Goal: Check status: Check status

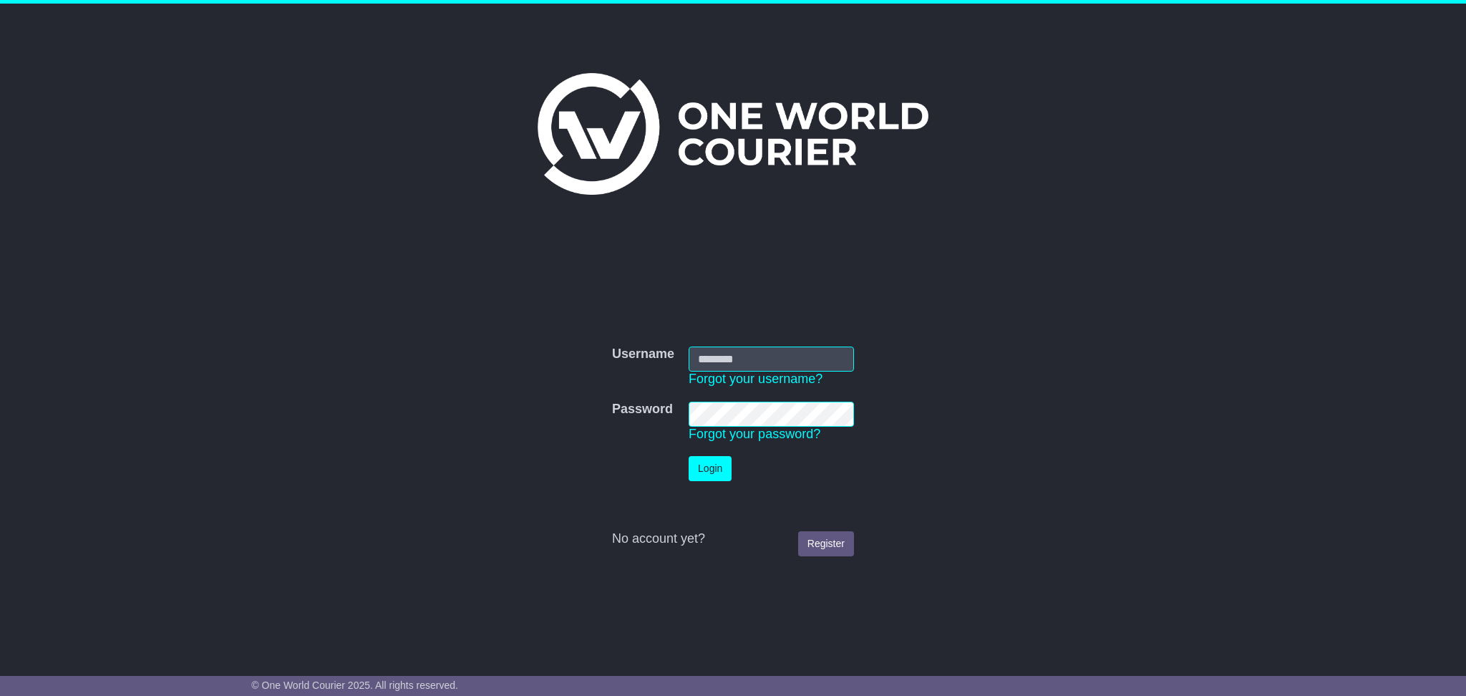
type input "**********"
click at [711, 470] on button "Login" at bounding box center [710, 468] width 43 height 25
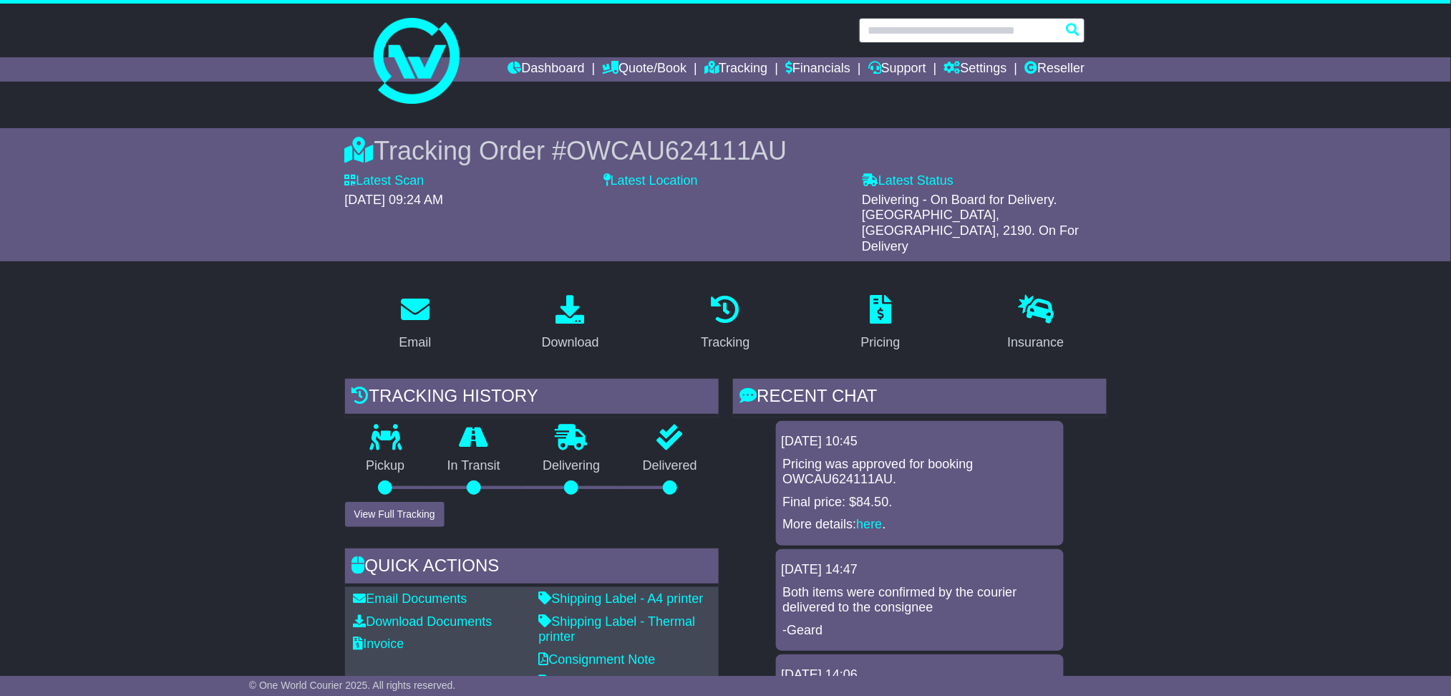
click at [957, 31] on input "text" at bounding box center [972, 30] width 226 height 25
paste input "**********"
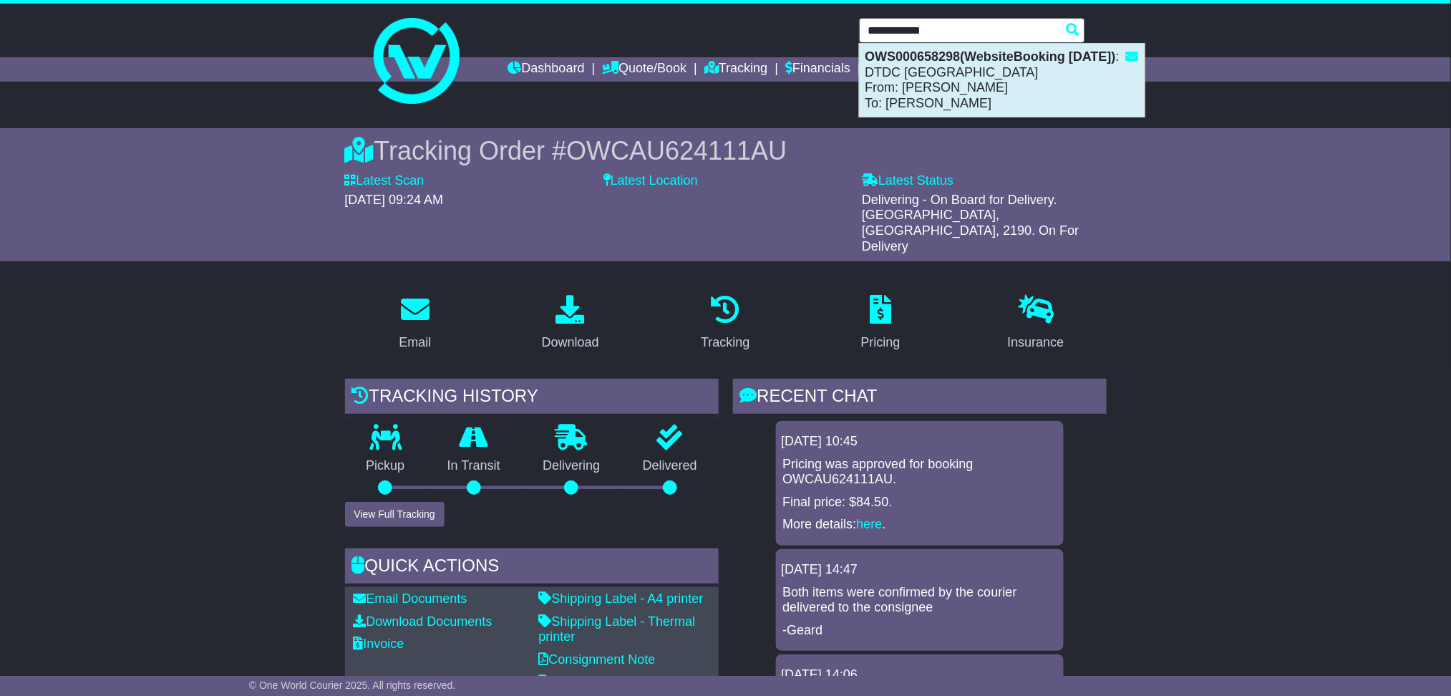
click at [956, 67] on div "OWS000658298(WebsiteBooking [DATE]) : DTDC [GEOGRAPHIC_DATA] From: [PERSON_NAME…" at bounding box center [1002, 80] width 285 height 73
type input "**********"
click at [956, 67] on link "Settings" at bounding box center [975, 69] width 63 height 24
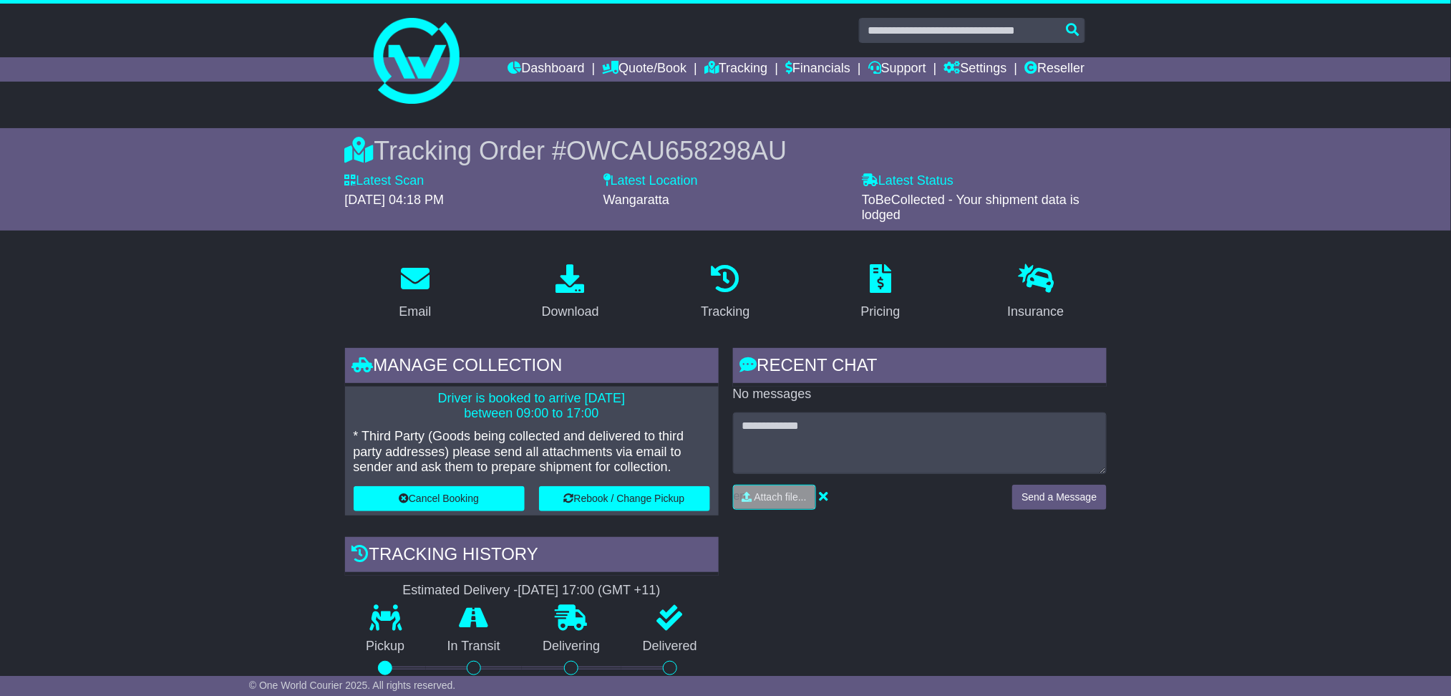
click at [689, 147] on span "OWCAU658298AU" at bounding box center [676, 150] width 220 height 29
copy span "OWCAU658298AU"
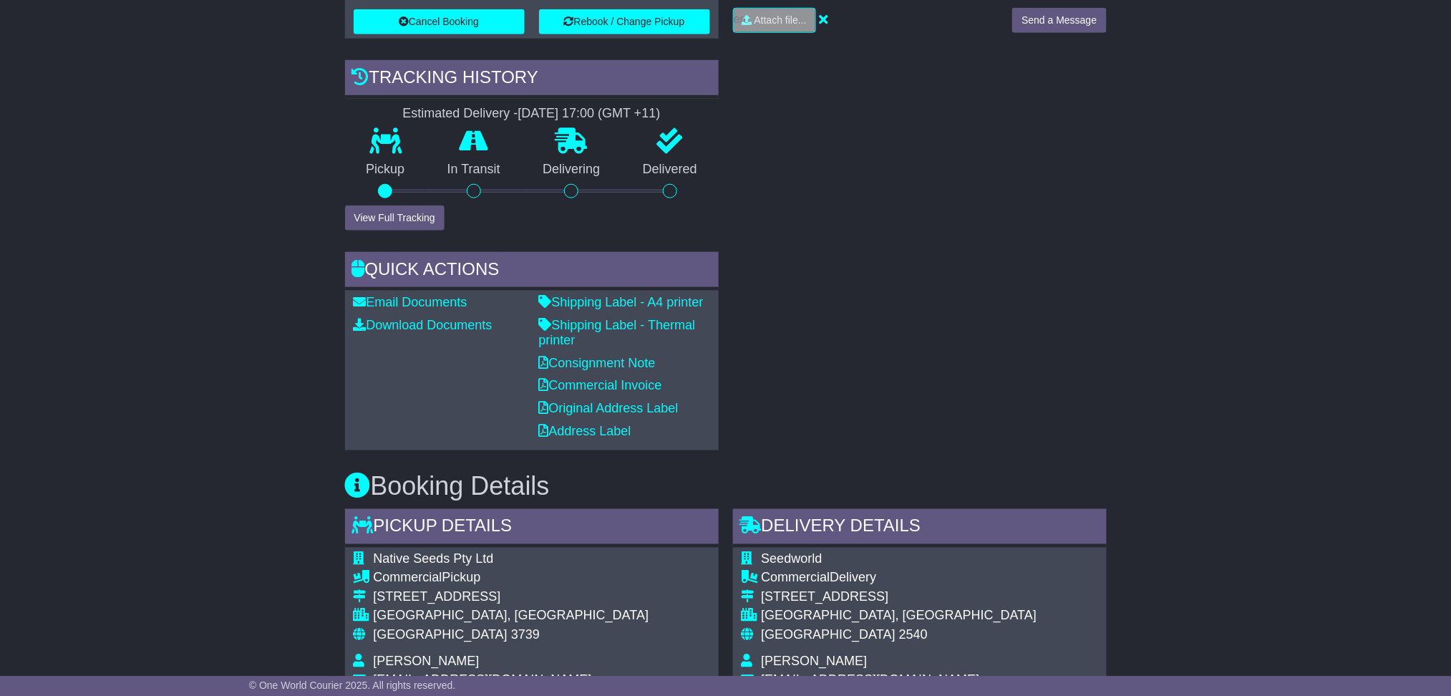
scroll to position [859, 0]
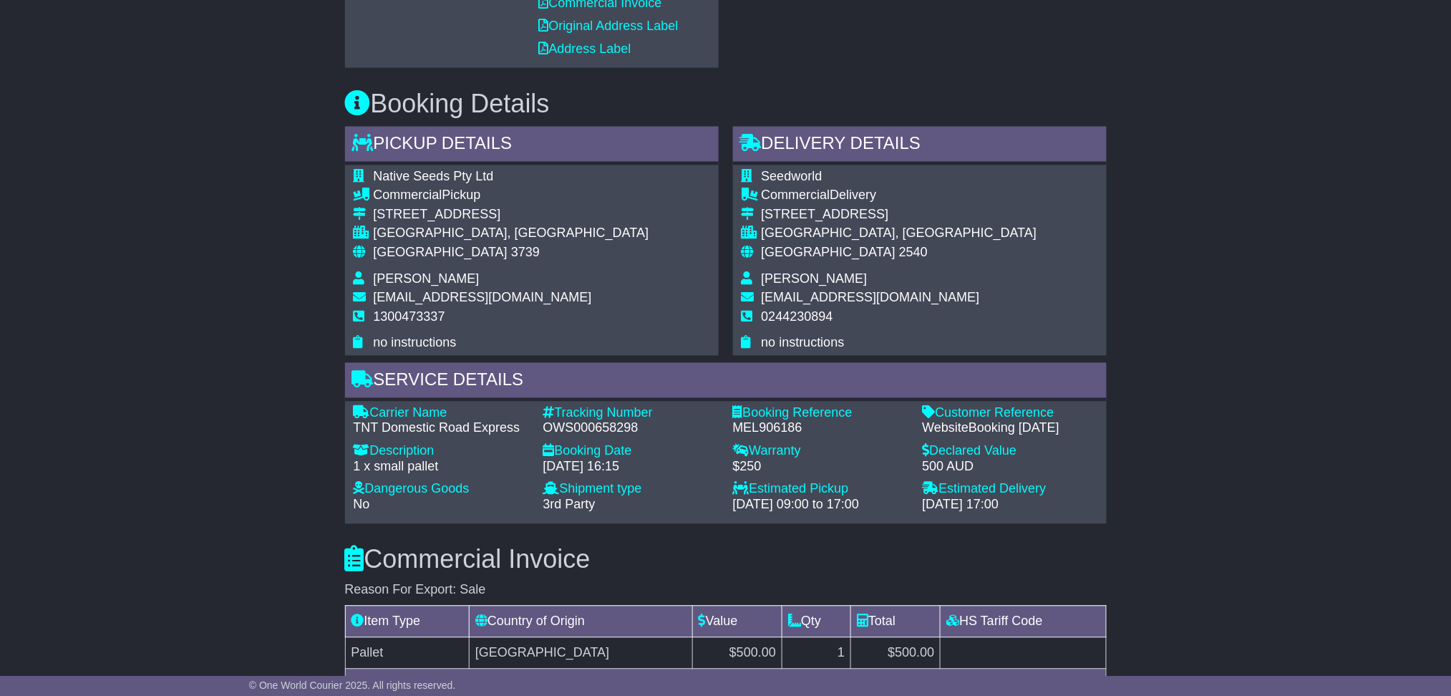
click at [791, 426] on div "MEL906186" at bounding box center [820, 429] width 175 height 16
click at [790, 427] on div "MEL906186" at bounding box center [820, 429] width 175 height 16
copy div "MEL906186"
click at [231, 345] on div "Email Download Tracking Pricing Insurance" at bounding box center [725, 311] width 1451 height 1837
click at [773, 424] on div "MEL906186" at bounding box center [820, 429] width 175 height 16
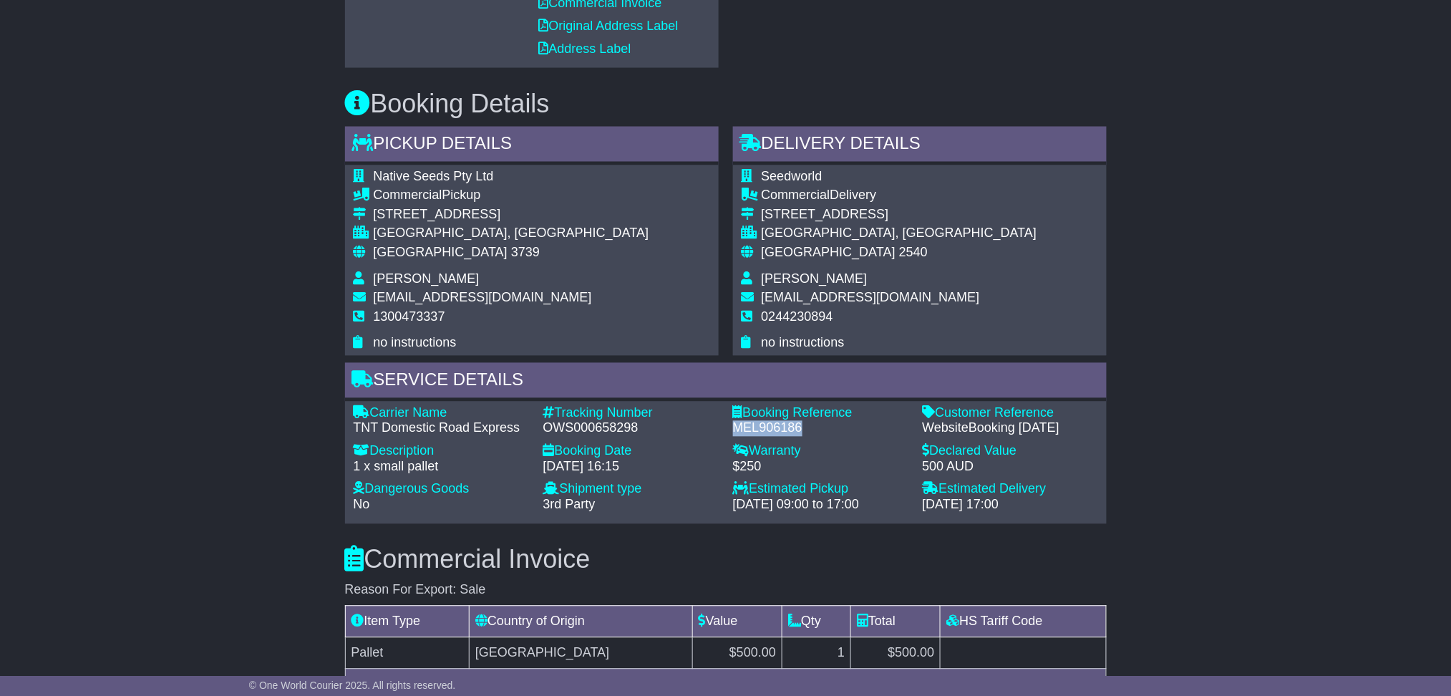
click at [773, 424] on div "MEL906186" at bounding box center [820, 429] width 175 height 16
copy div "MEL906186"
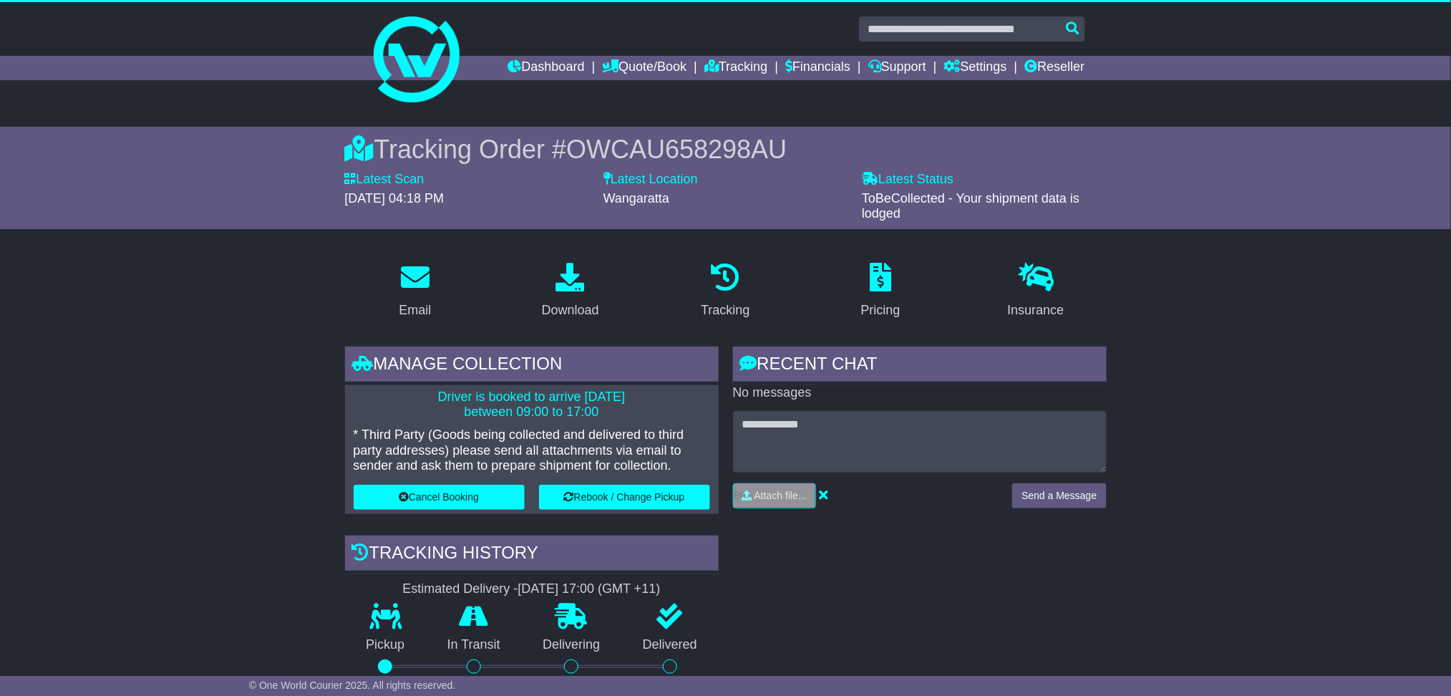
scroll to position [0, 0]
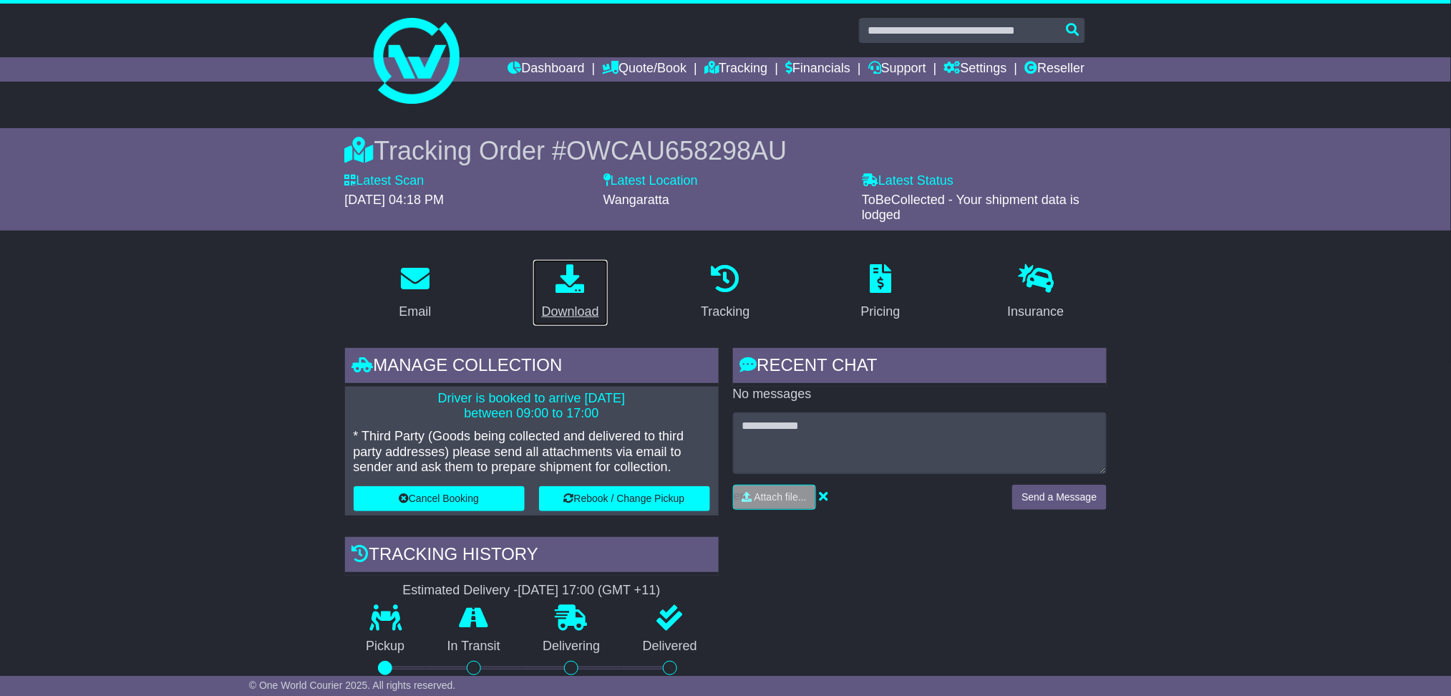
click at [581, 276] on icon at bounding box center [570, 278] width 29 height 29
click at [951, 16] on link at bounding box center [725, 61] width 733 height 115
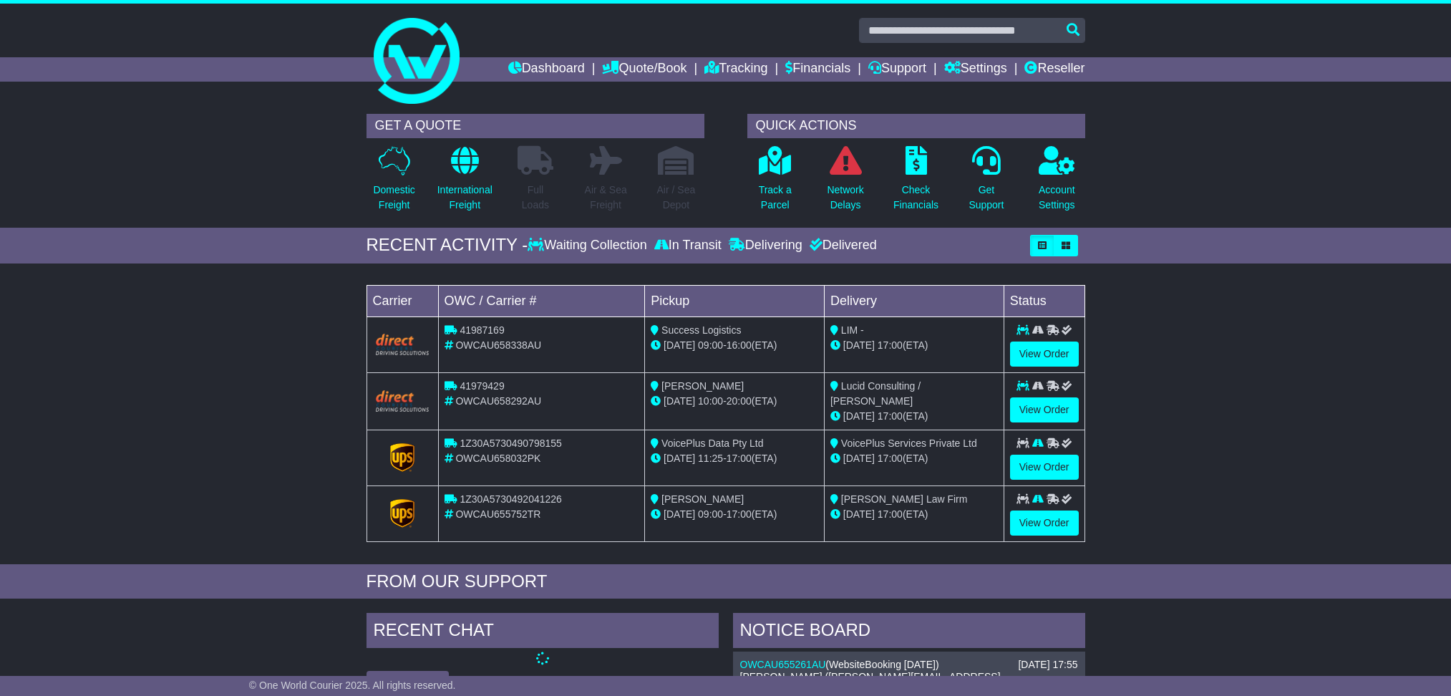
click at [954, 29] on input "text" at bounding box center [972, 30] width 226 height 25
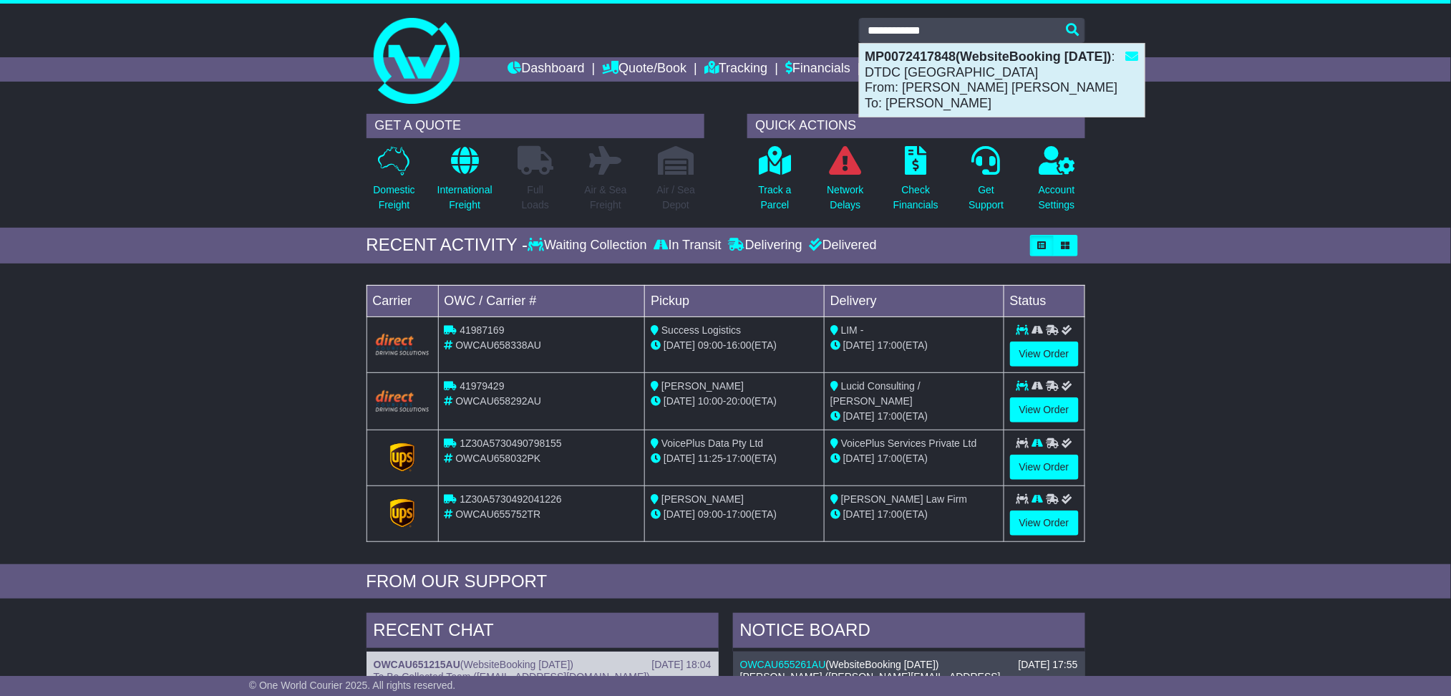
click at [952, 64] on div "MP0072417848(WebsiteBooking 13-10-2025) : DTDC Australia From: Sophia Dottie To…" at bounding box center [1002, 80] width 285 height 73
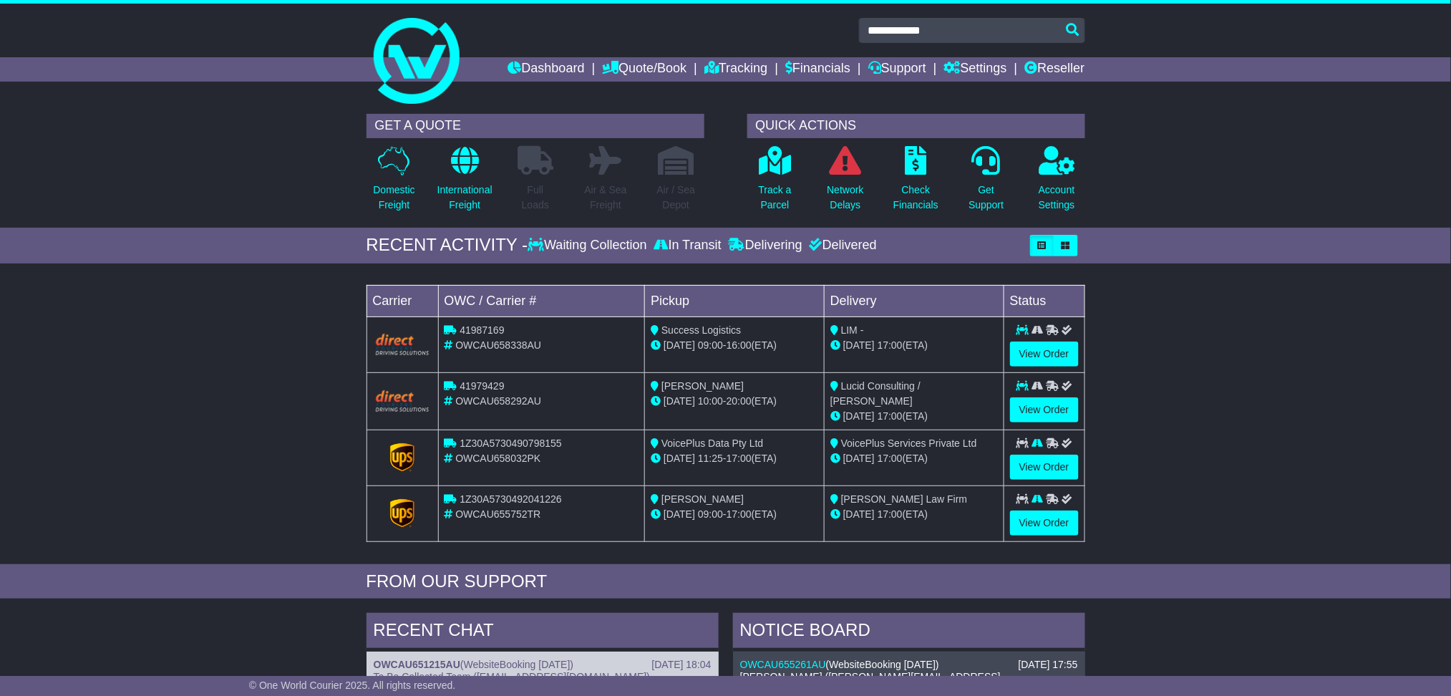
type input "**********"
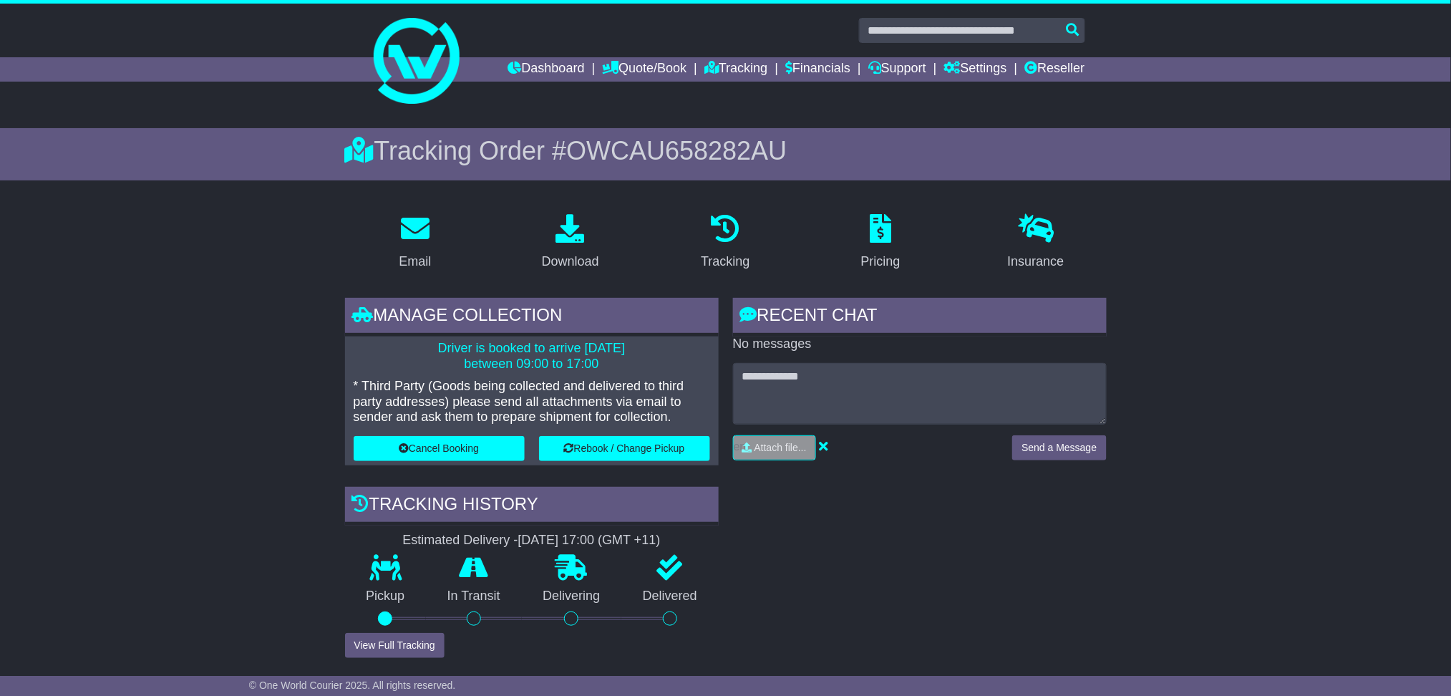
click at [726, 149] on span "OWCAU658282AU" at bounding box center [676, 150] width 220 height 29
copy span "OWCAU658282AU"
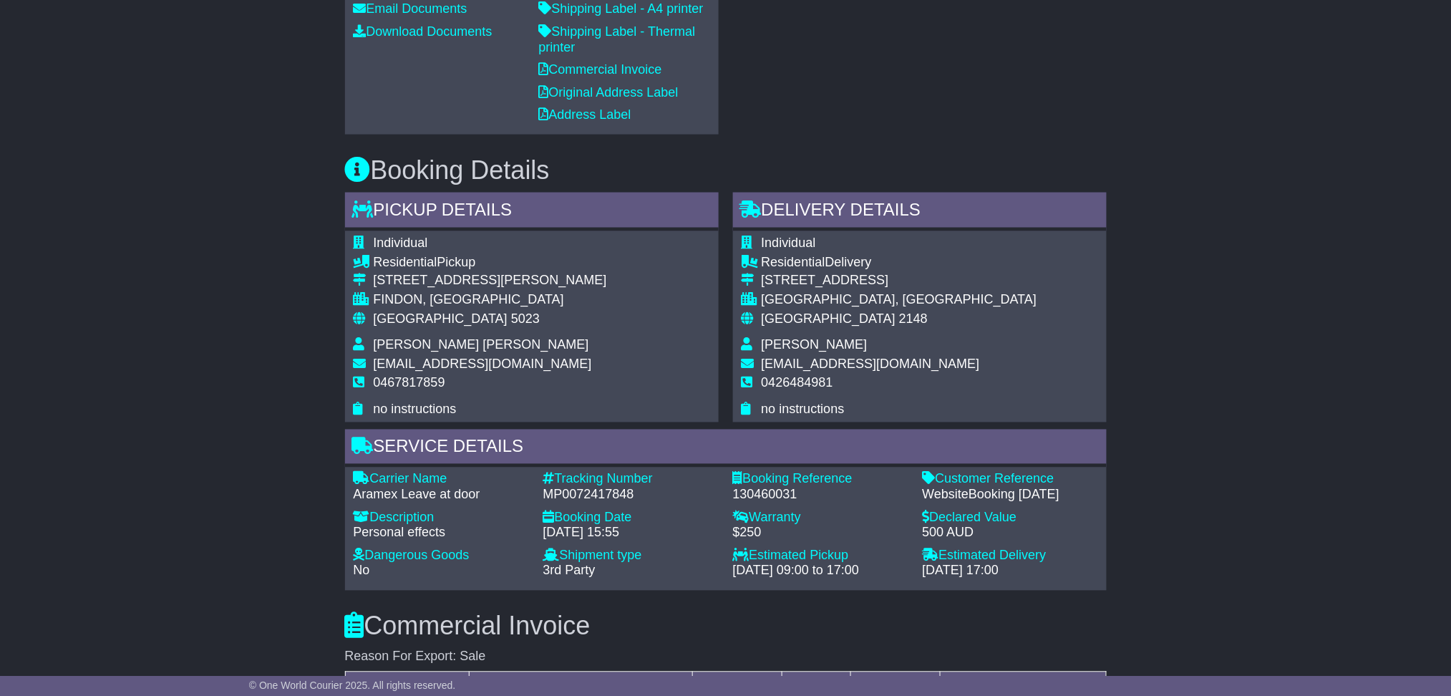
scroll to position [763, 0]
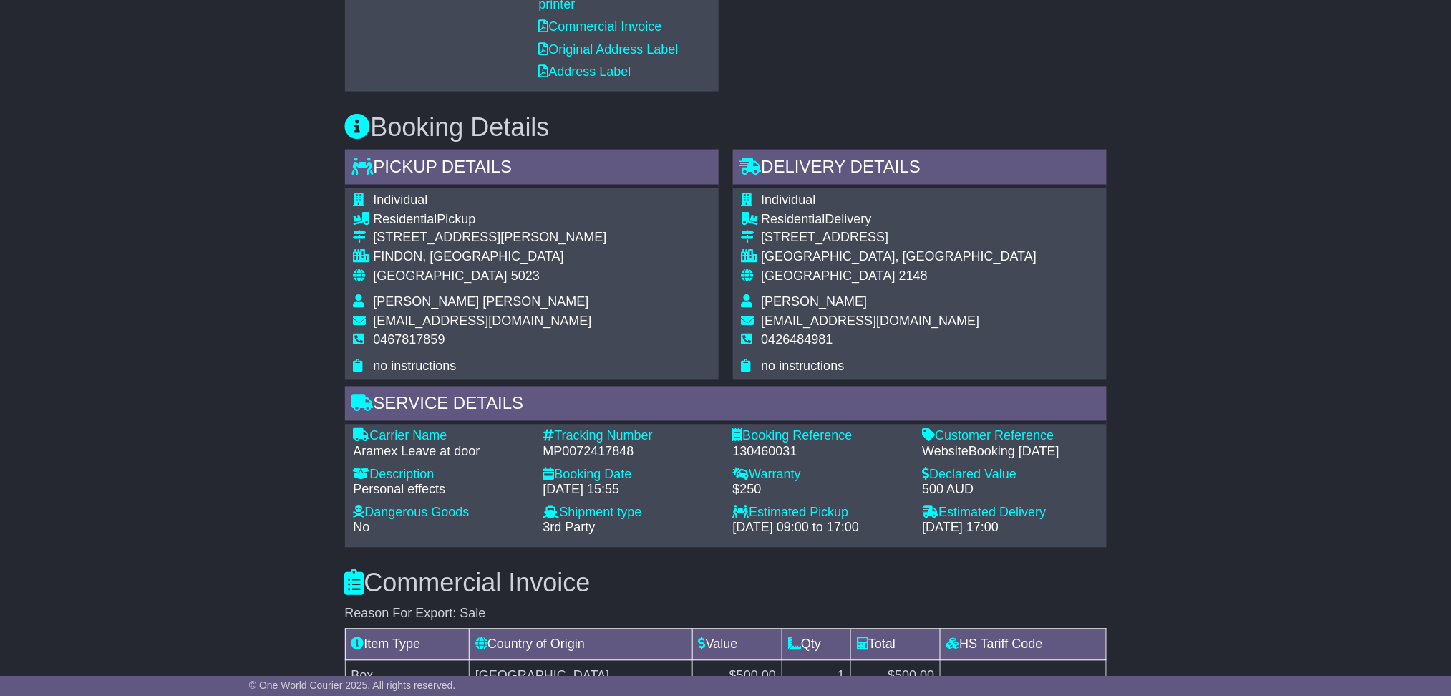
click at [755, 445] on div "130460031" at bounding box center [820, 453] width 175 height 16
copy div "130460031"
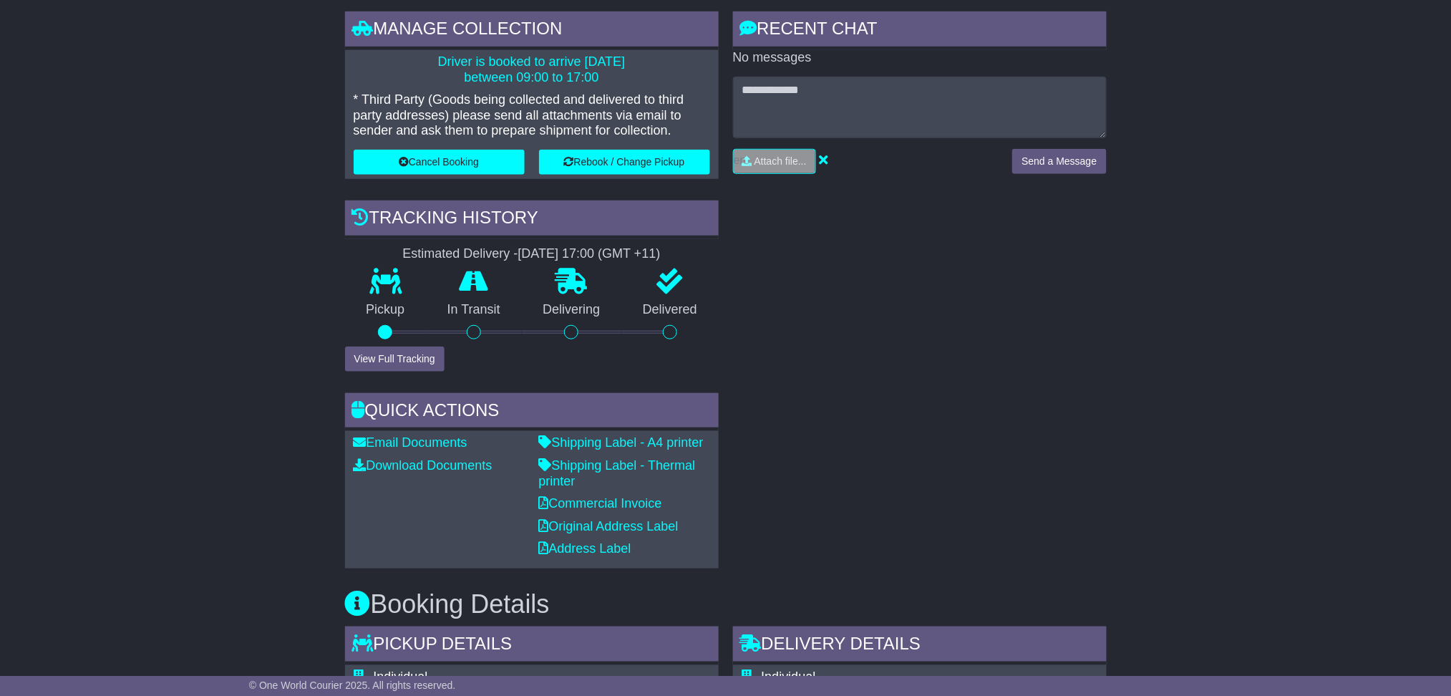
scroll to position [0, 0]
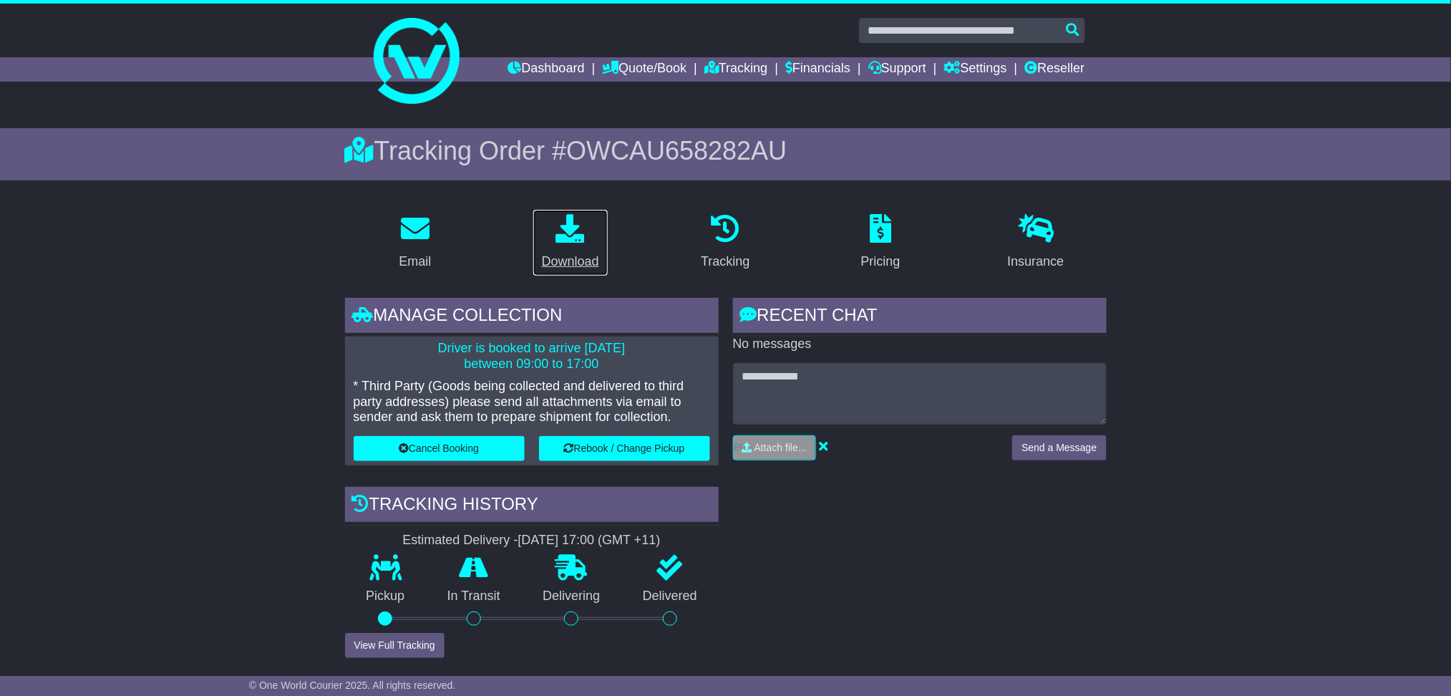
click at [591, 236] on p at bounding box center [570, 229] width 57 height 31
